Goal: Find specific page/section: Find specific page/section

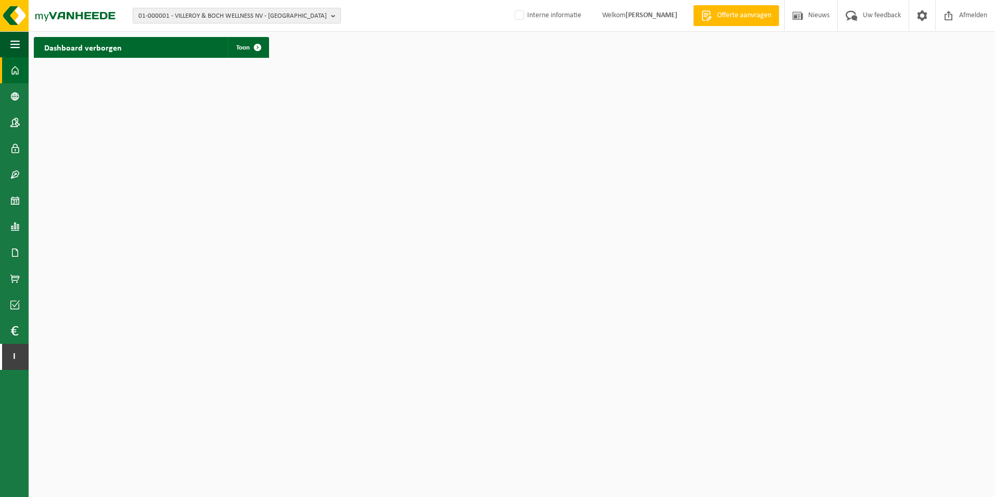
click at [268, 14] on span "01-000001 - VILLEROY & BOCH WELLNESS NV - ROESELARE" at bounding box center [232, 16] width 188 height 16
type input "10-987667"
click at [274, 50] on li "10-987667 - FLUVIUS-MAATWERKBEDRIJF VLOTTER - BOOM" at bounding box center [236, 48] width 203 height 13
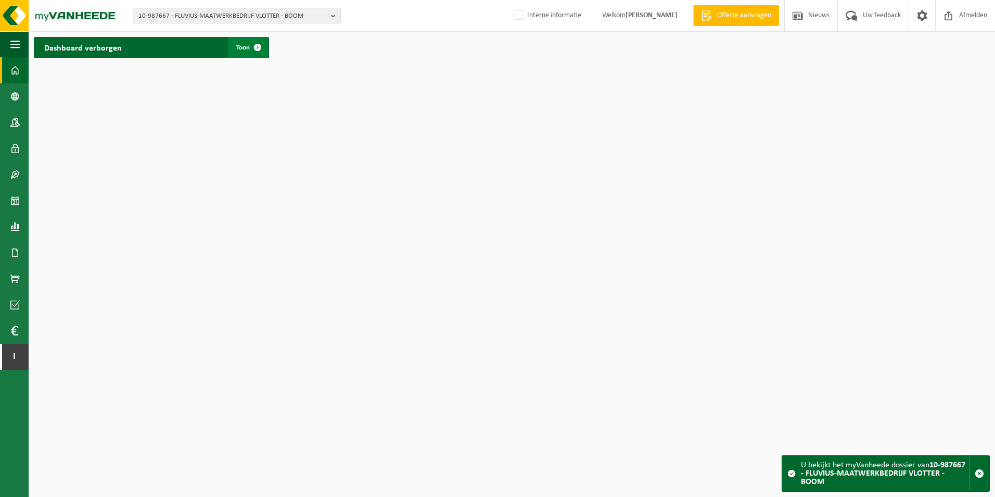
click at [247, 49] on link "Toon" at bounding box center [248, 47] width 40 height 21
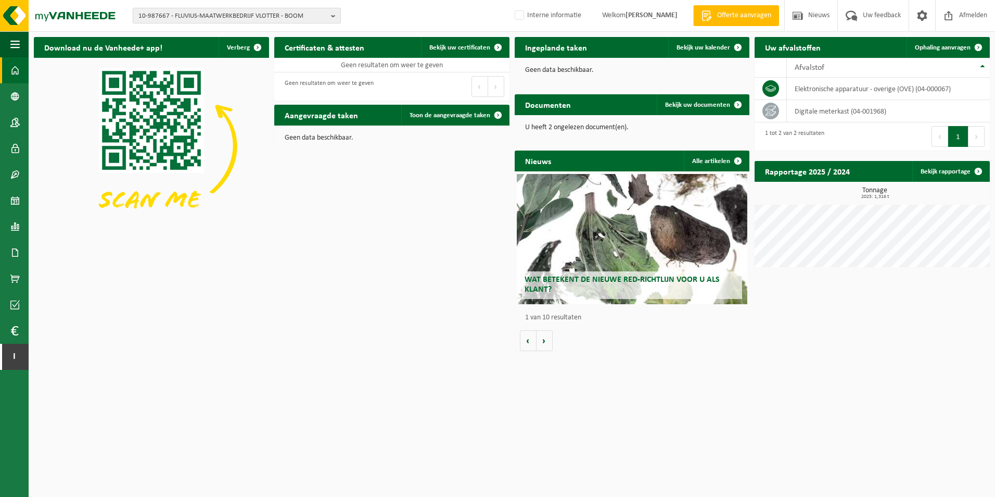
click at [256, 19] on span "10-987667 - FLUVIUS-MAATWERKBEDRIJF VLOTTER - BOOM" at bounding box center [232, 16] width 188 height 16
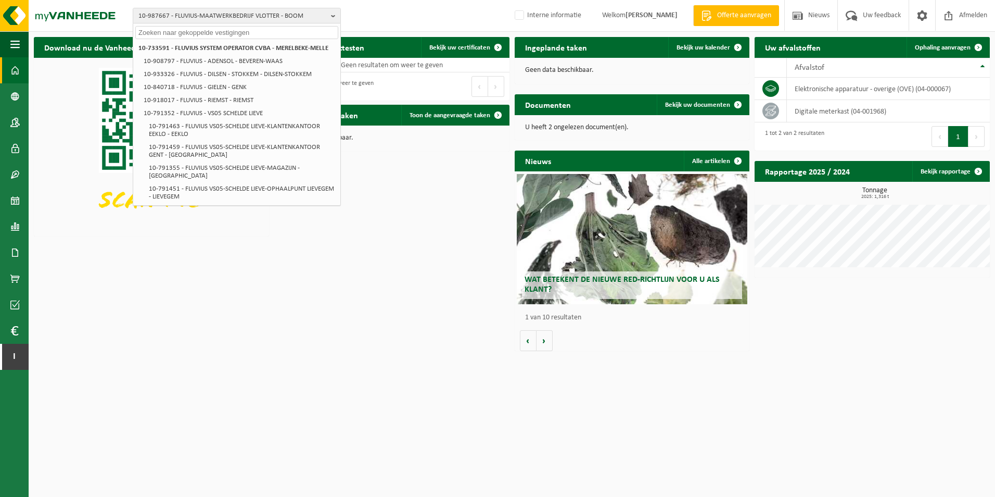
click at [154, 29] on input "text" at bounding box center [236, 32] width 203 height 13
click at [249, 296] on div "Download nu de Vanheede+ app! Verberg Certificaten & attesten Bekijk uw certifi…" at bounding box center [512, 194] width 962 height 324
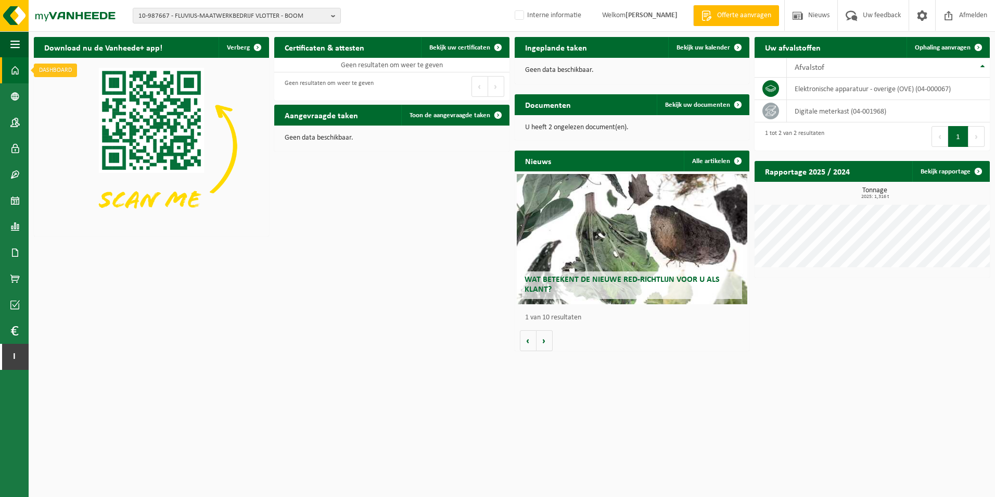
click at [15, 70] on span at bounding box center [14, 70] width 9 height 26
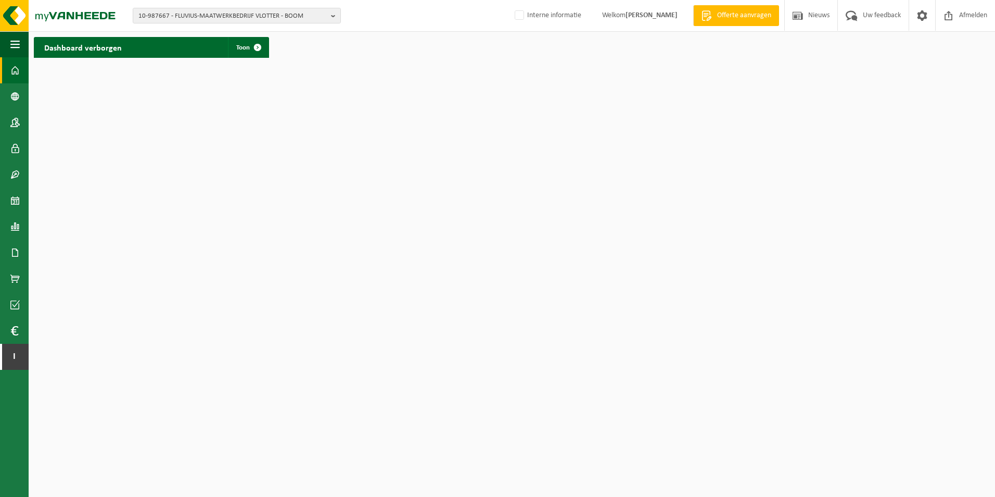
click at [127, 43] on h2 "Dashboard verborgen" at bounding box center [83, 47] width 98 height 20
click at [250, 48] on span at bounding box center [257, 47] width 21 height 21
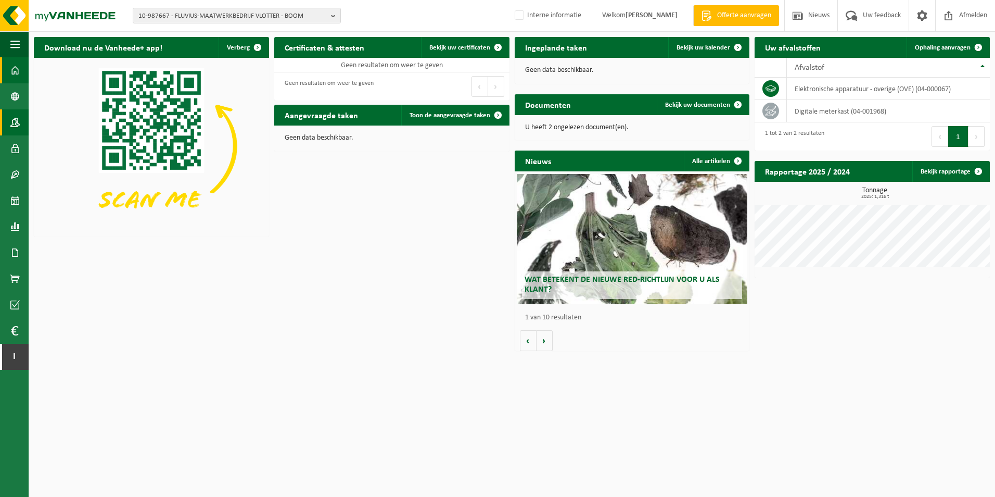
click at [10, 120] on link "Contactpersonen" at bounding box center [14, 122] width 29 height 26
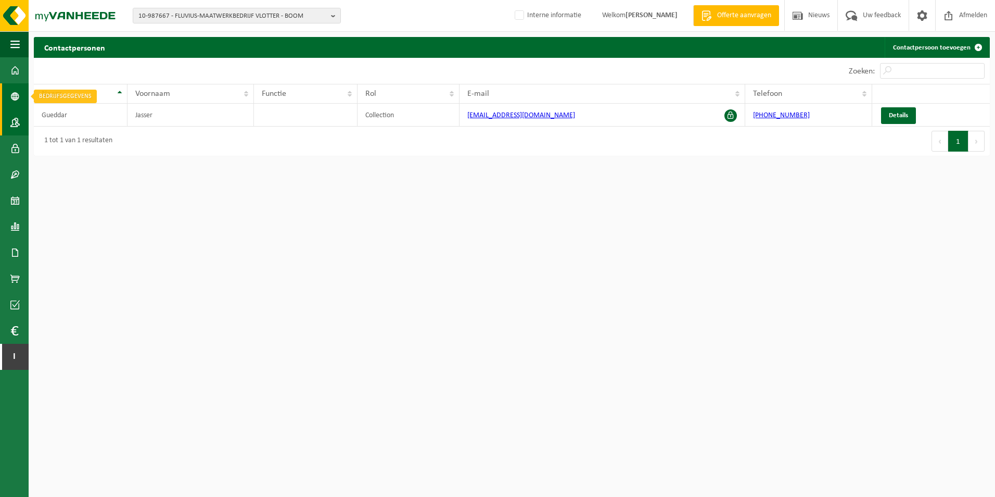
click at [14, 100] on span at bounding box center [14, 96] width 9 height 26
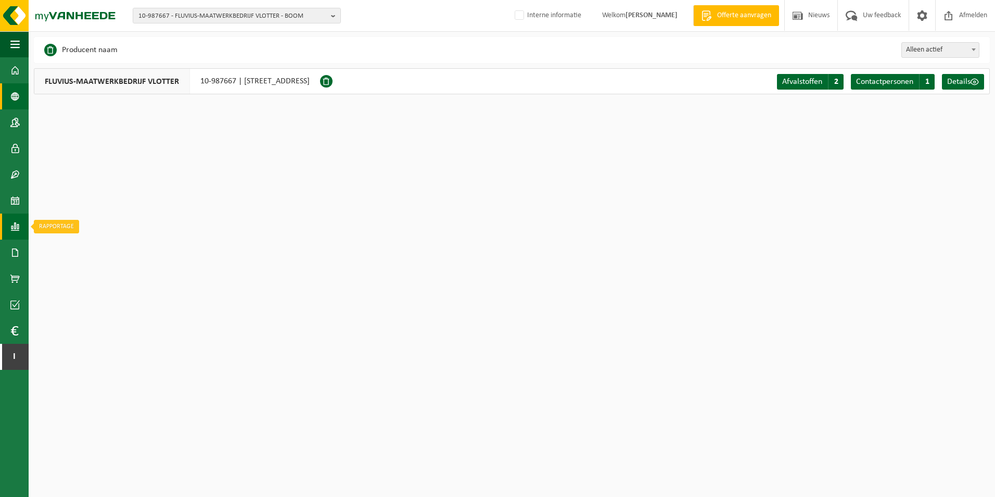
click at [11, 225] on span at bounding box center [14, 226] width 9 height 26
click at [95, 245] on span "In lijstvorm" at bounding box center [78, 249] width 36 height 20
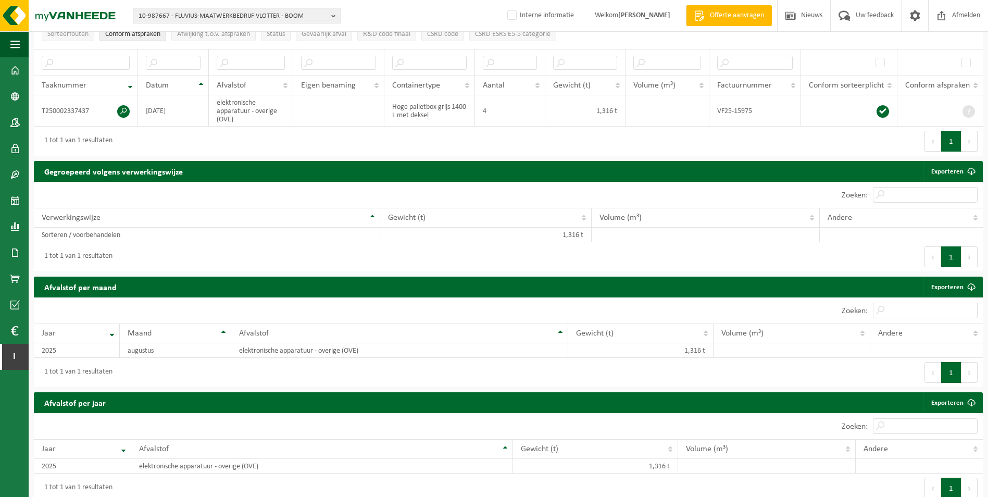
scroll to position [104, 0]
